Goal: Check status

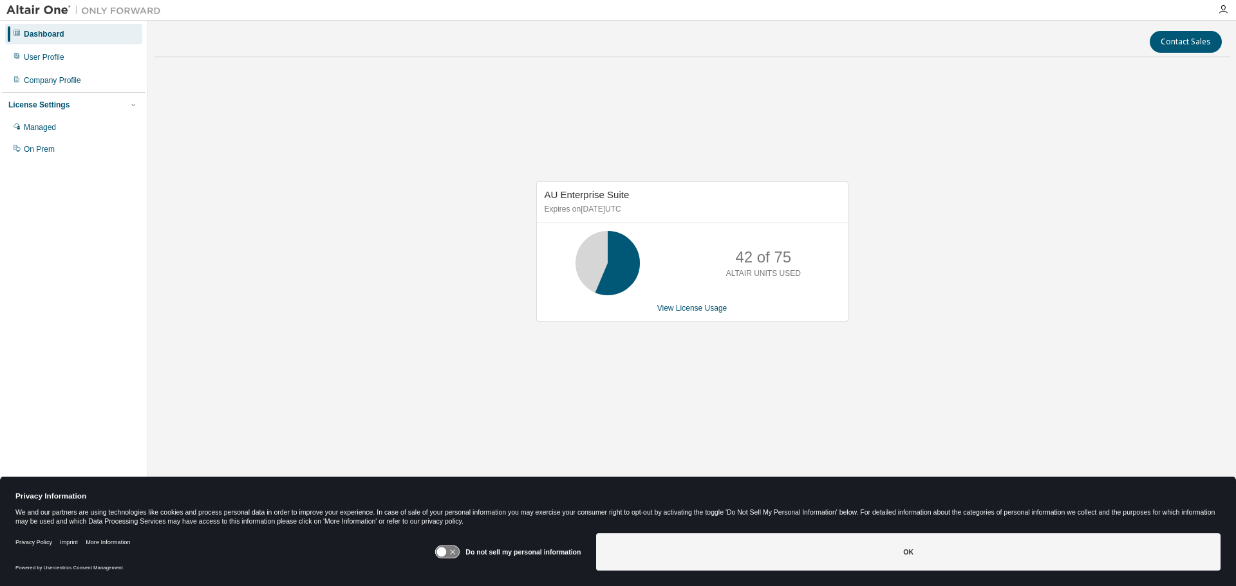
click at [969, 113] on div "AU Enterprise Suite Expires on November 30, 2025 UTC 42 of 75 ALTAIR UNITS USED…" at bounding box center [691, 258] width 1075 height 381
